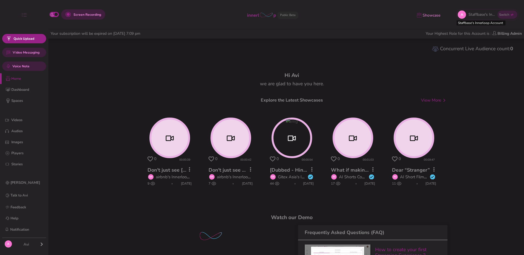
click at [501, 17] on button "Switch" at bounding box center [508, 15] width 20 height 8
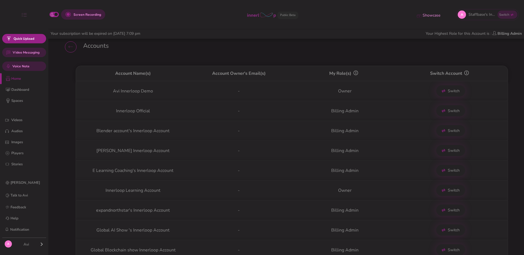
click at [450, 112] on span "Switch" at bounding box center [454, 111] width 12 height 6
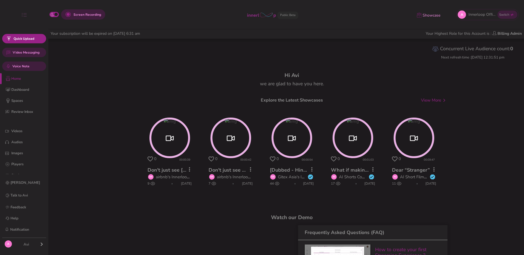
click at [212, 159] on icon at bounding box center [212, 159] width 6 height 5
click at [148, 160] on icon at bounding box center [151, 159] width 6 height 5
click at [272, 159] on icon at bounding box center [273, 159] width 6 height 5
click at [333, 159] on icon at bounding box center [334, 159] width 6 height 5
click at [396, 158] on icon at bounding box center [395, 159] width 6 height 5
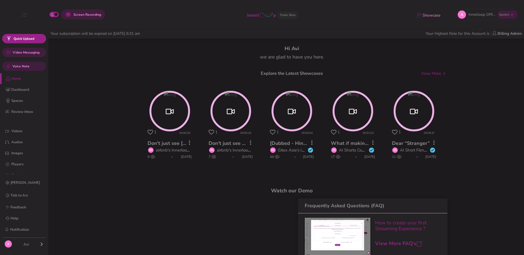
scroll to position [27, 0]
click at [301, 125] on circle at bounding box center [292, 111] width 39 height 39
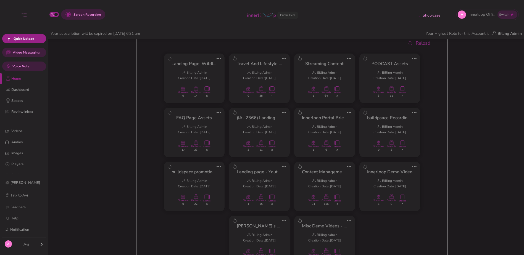
scroll to position [380, 0]
click at [374, 179] on div "Billing Admin Creation Date : 15 Jan 2025 Showcase 1 Contents 9 Stories 0" at bounding box center [390, 192] width 33 height 28
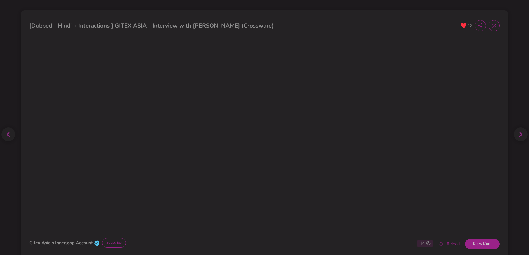
click at [491, 26] on icon at bounding box center [494, 26] width 6 height 6
